Goal: Find contact information: Find contact information

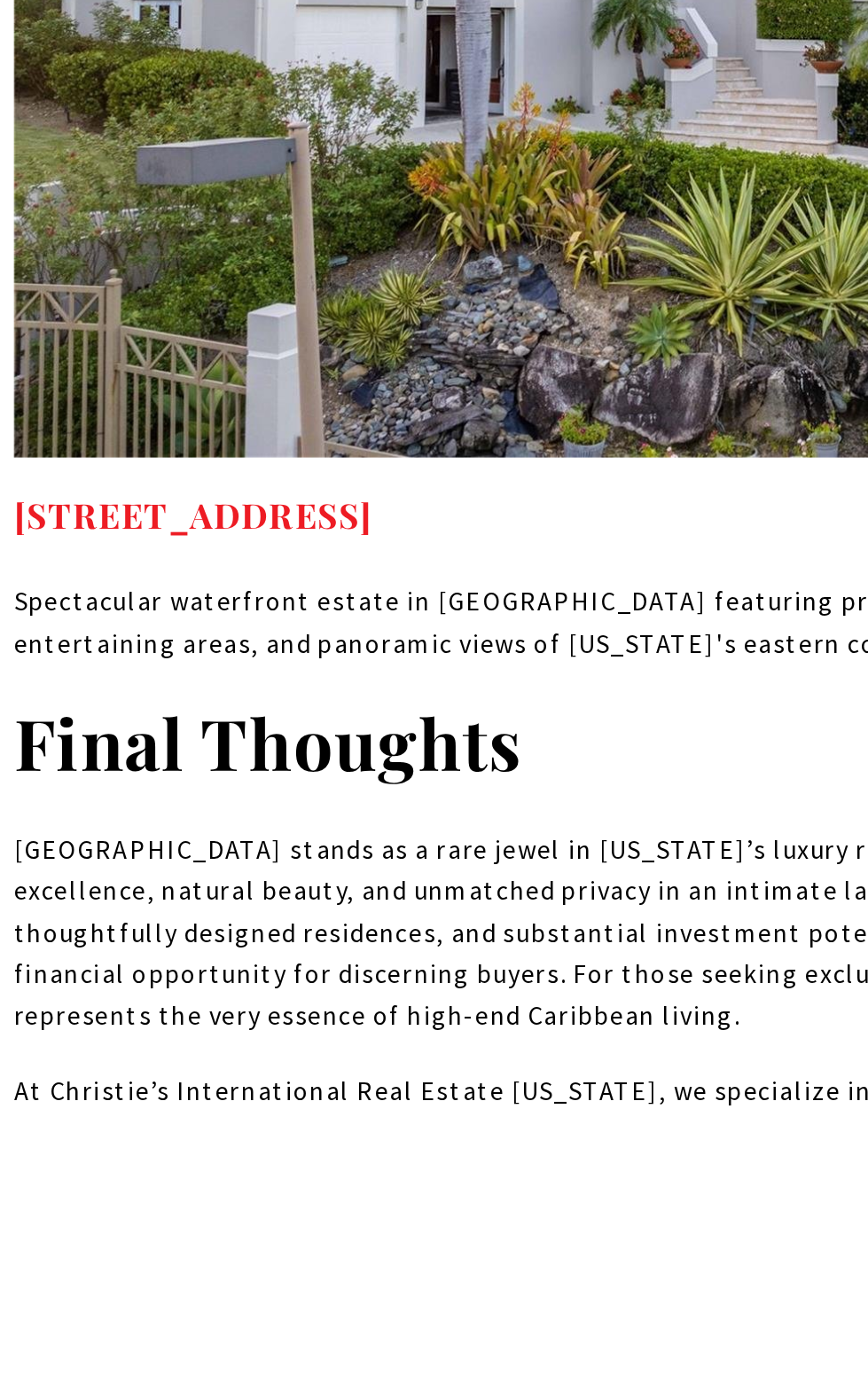
scroll to position [9735, 0]
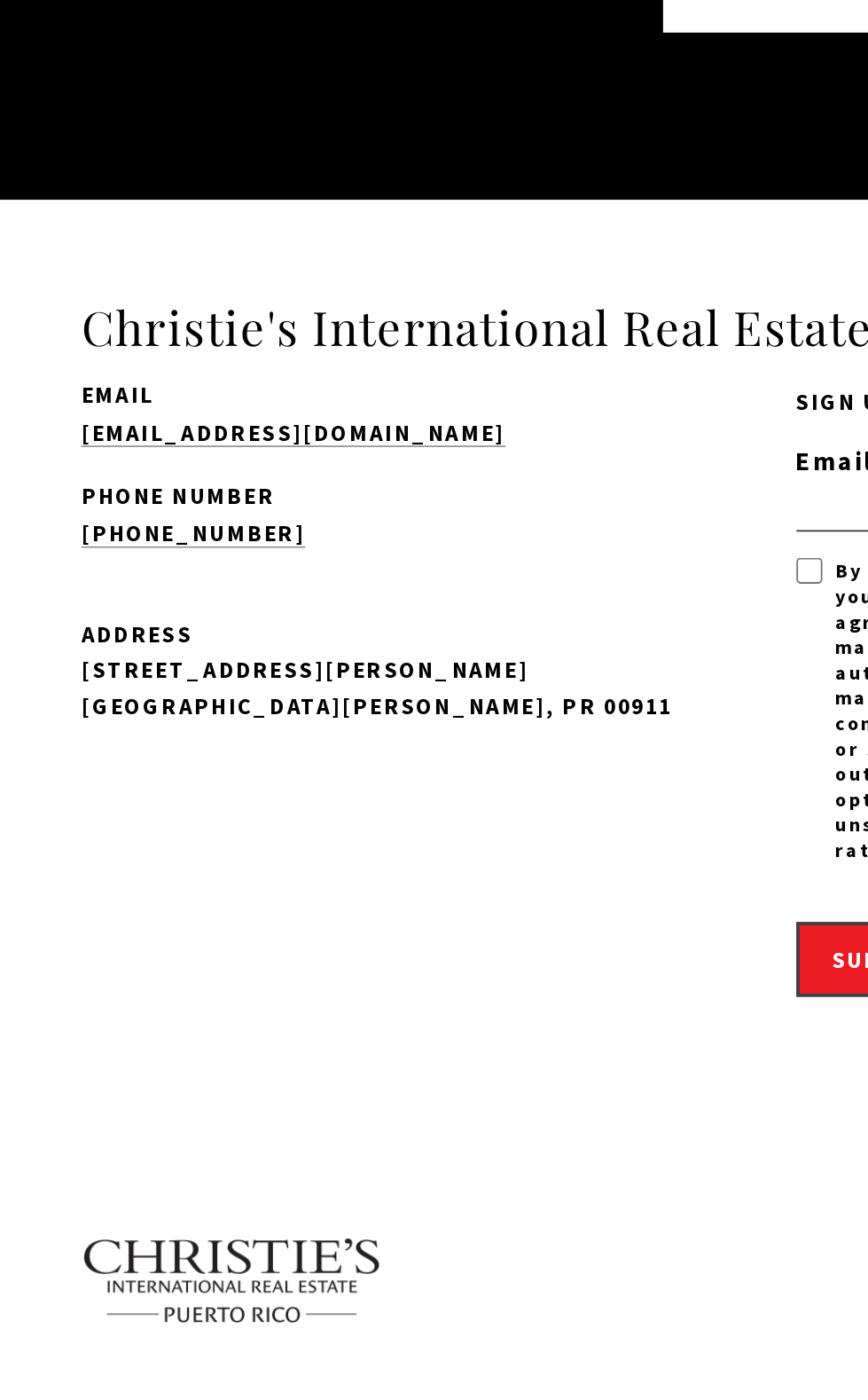
scroll to position [15829, 0]
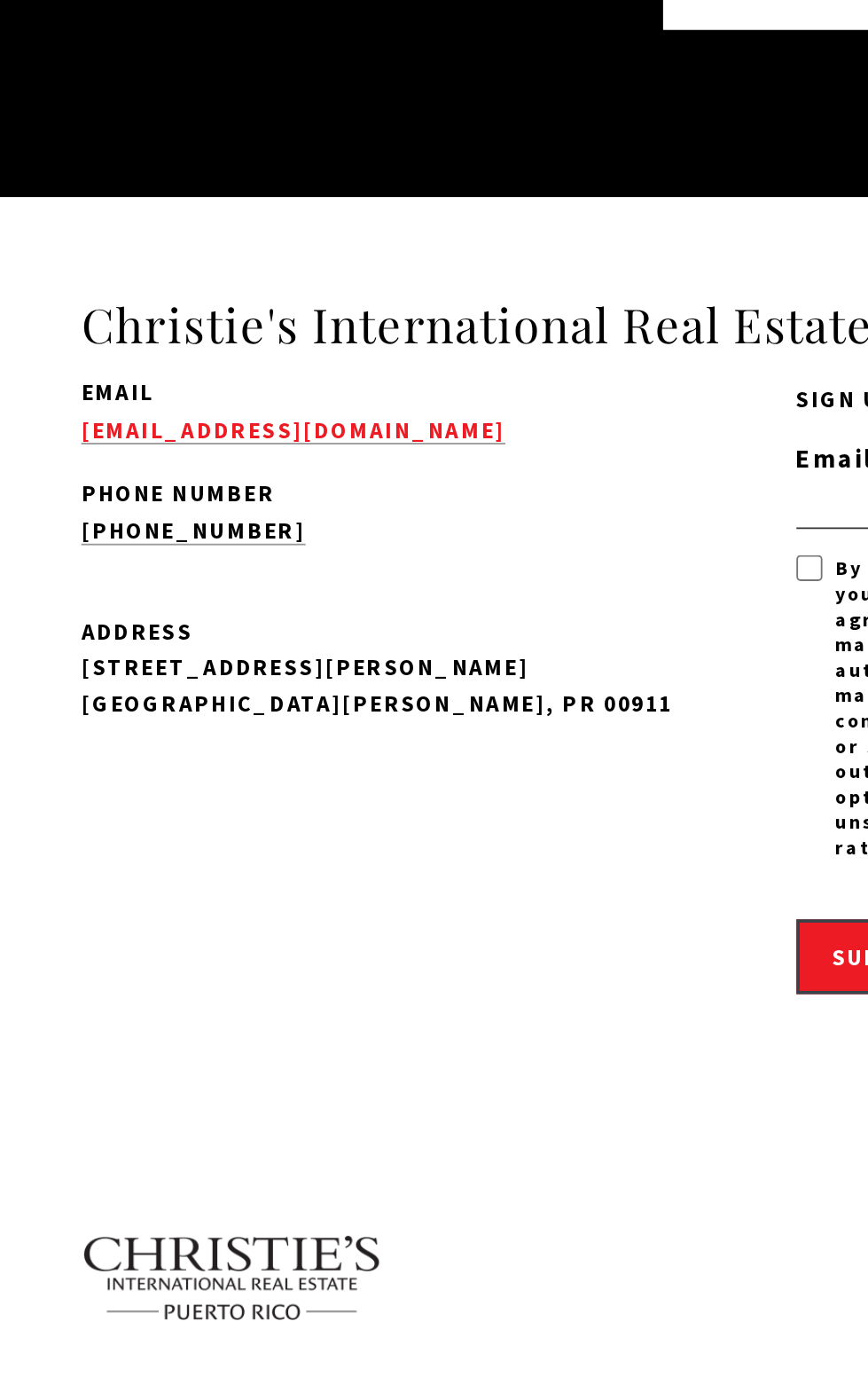
click at [73, 494] on link "[EMAIL_ADDRESS][DOMAIN_NAME]" at bounding box center [160, 502] width 231 height 16
